Goal: Task Accomplishment & Management: Use online tool/utility

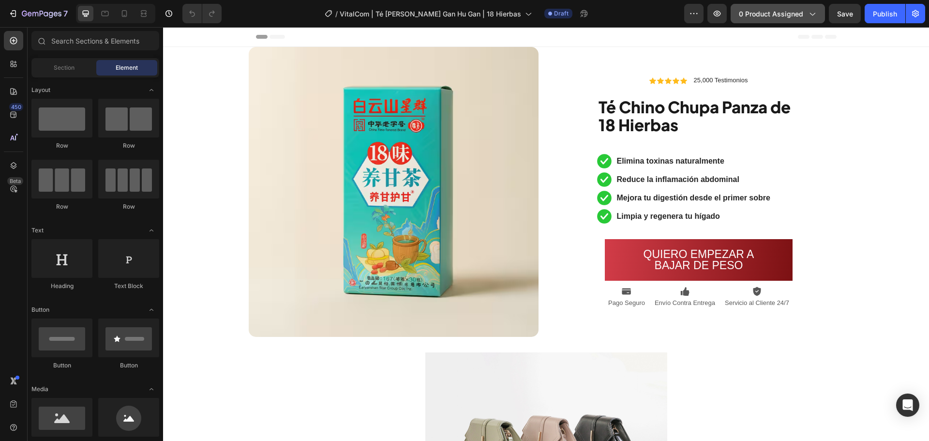
click at [778, 10] on span "0 product assigned" at bounding box center [771, 14] width 64 height 10
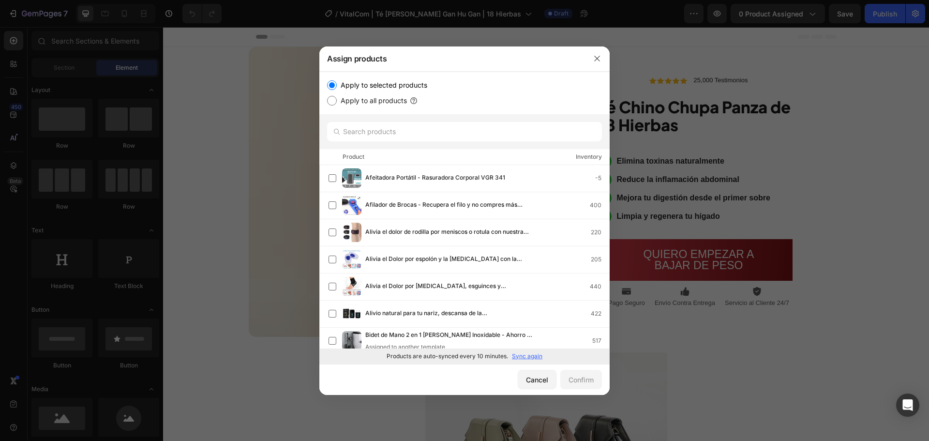
click at [529, 361] on div "Products are auto-synced every 10 minutes. Sync again" at bounding box center [464, 355] width 290 height 15
click at [535, 360] on p "Sync again" at bounding box center [527, 356] width 30 height 9
click at [455, 131] on input "text" at bounding box center [464, 131] width 275 height 19
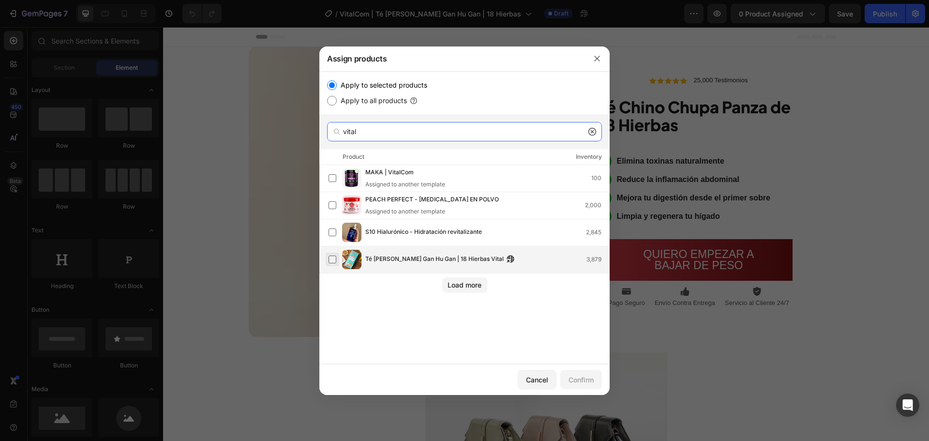
type input "vital"
click at [331, 263] on label at bounding box center [333, 260] width 8 height 8
click at [590, 380] on div "Confirm" at bounding box center [581, 380] width 25 height 10
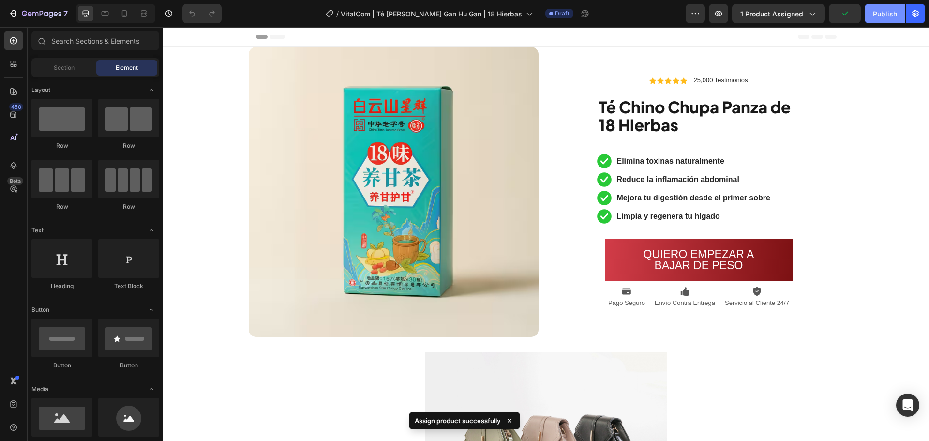
click at [894, 9] on div "Publish" at bounding box center [885, 14] width 24 height 10
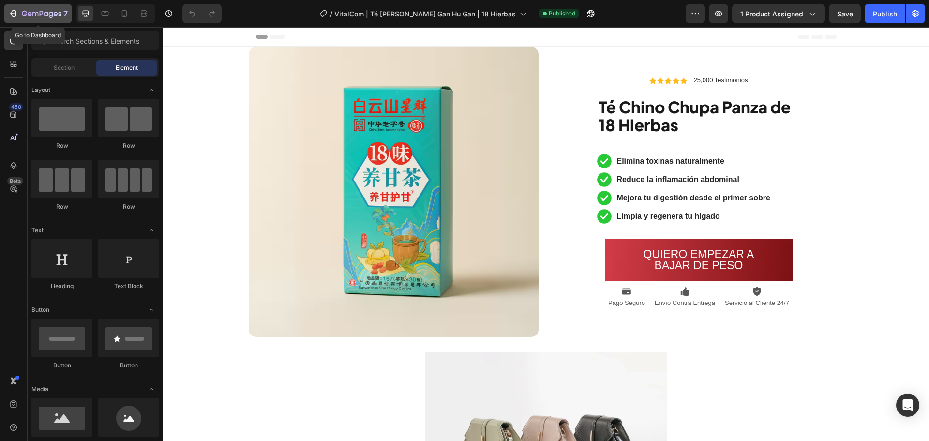
click at [15, 11] on icon "button" at bounding box center [13, 14] width 10 height 10
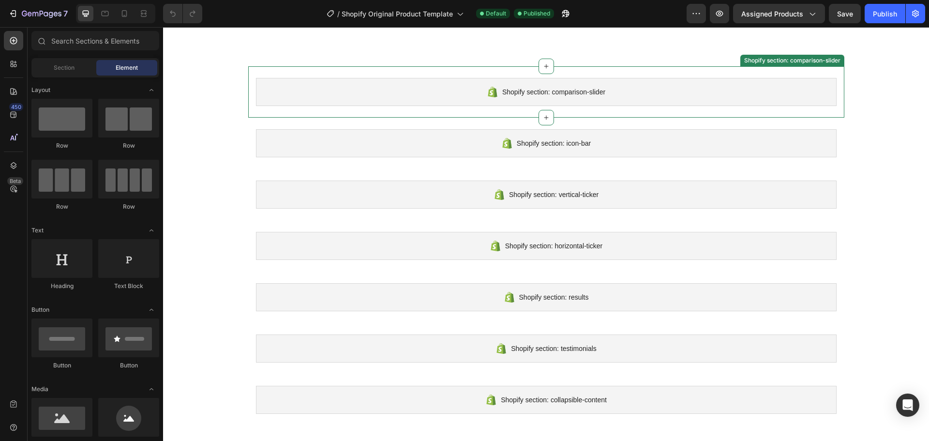
scroll to position [338, 0]
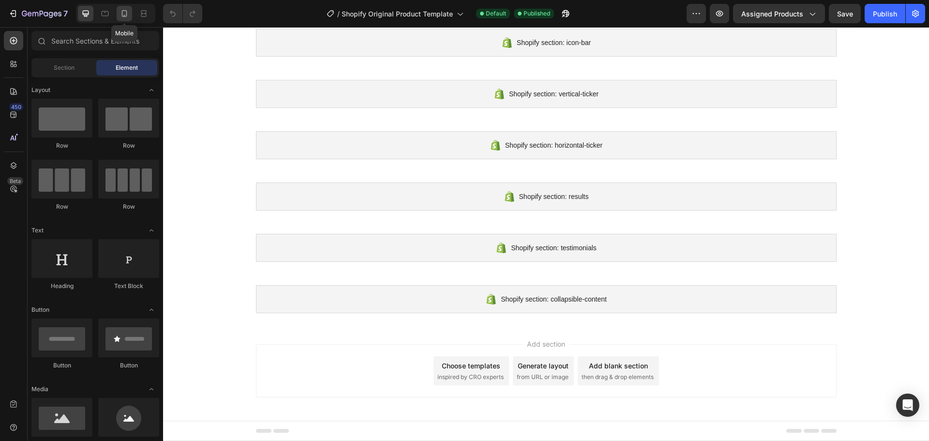
click at [120, 17] on icon at bounding box center [125, 14] width 10 height 10
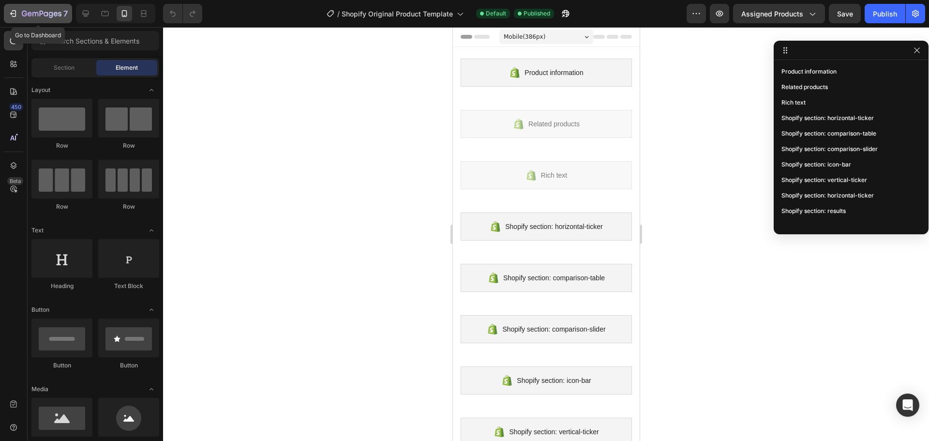
click at [17, 11] on icon "button" at bounding box center [13, 14] width 10 height 10
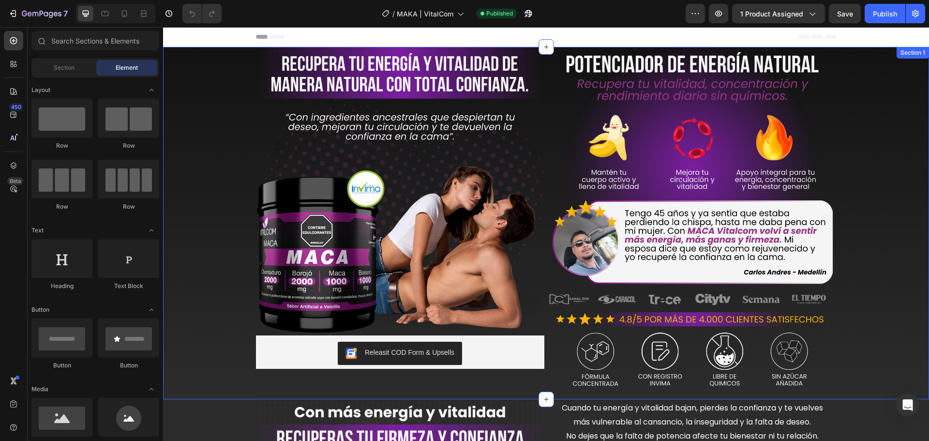
click at [874, 132] on div "Image Releasit COD Form & Upsells Releasit COD Form & Upsells Product Image Ima…" at bounding box center [546, 223] width 766 height 352
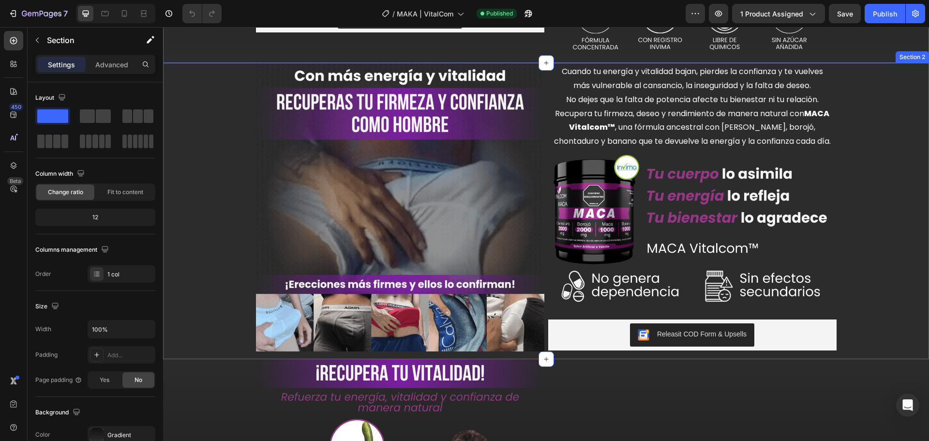
scroll to position [338, 0]
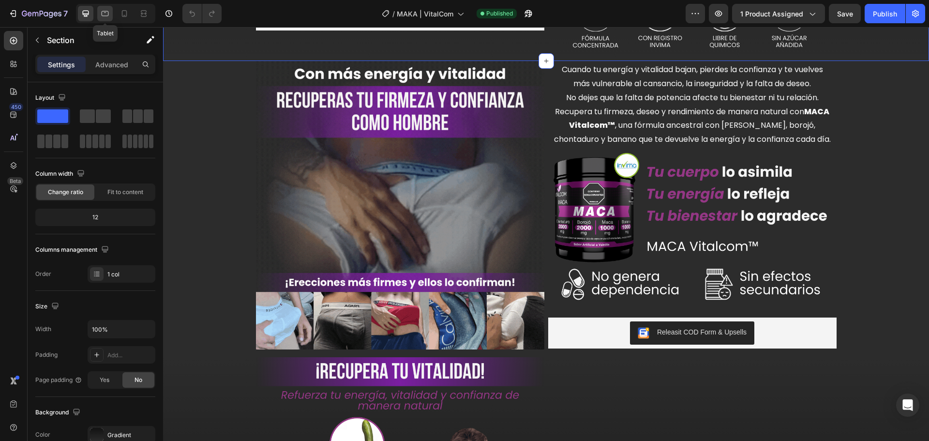
click at [106, 15] on icon at bounding box center [105, 14] width 10 height 10
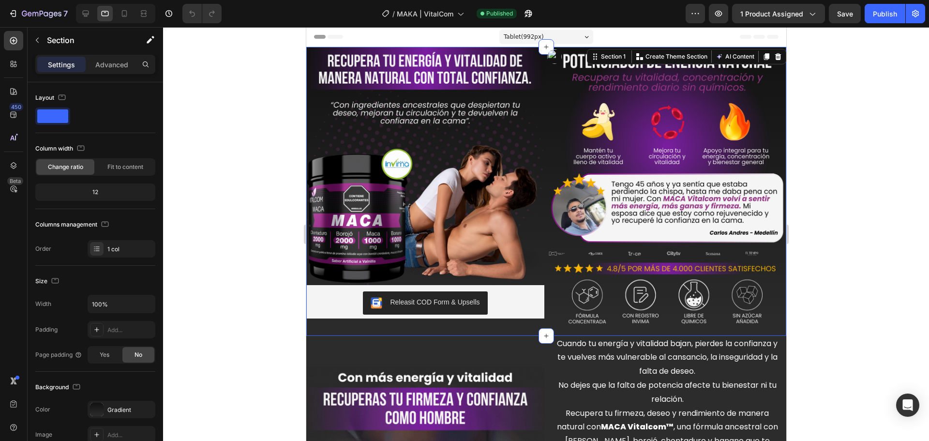
click at [846, 121] on div at bounding box center [546, 234] width 766 height 414
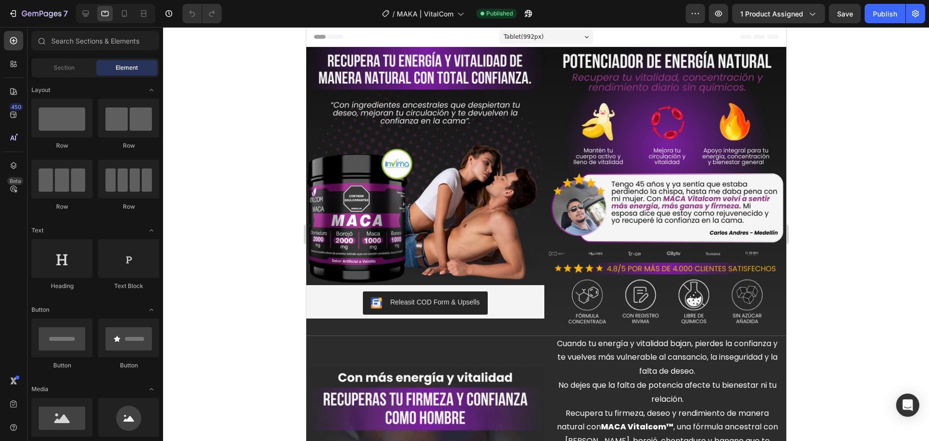
click at [584, 36] on icon at bounding box center [586, 37] width 4 height 2
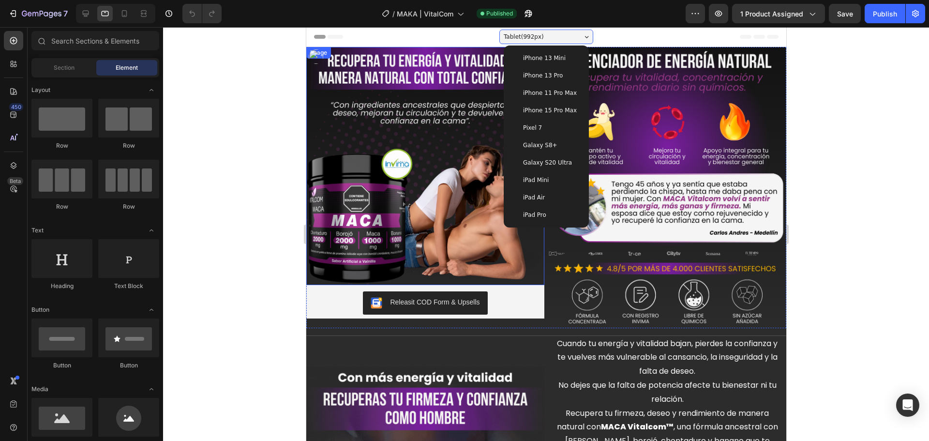
click at [267, 83] on div at bounding box center [546, 234] width 766 height 414
click at [265, 78] on div at bounding box center [546, 234] width 766 height 414
click at [84, 9] on icon at bounding box center [86, 14] width 10 height 10
